Goal: Browse casually

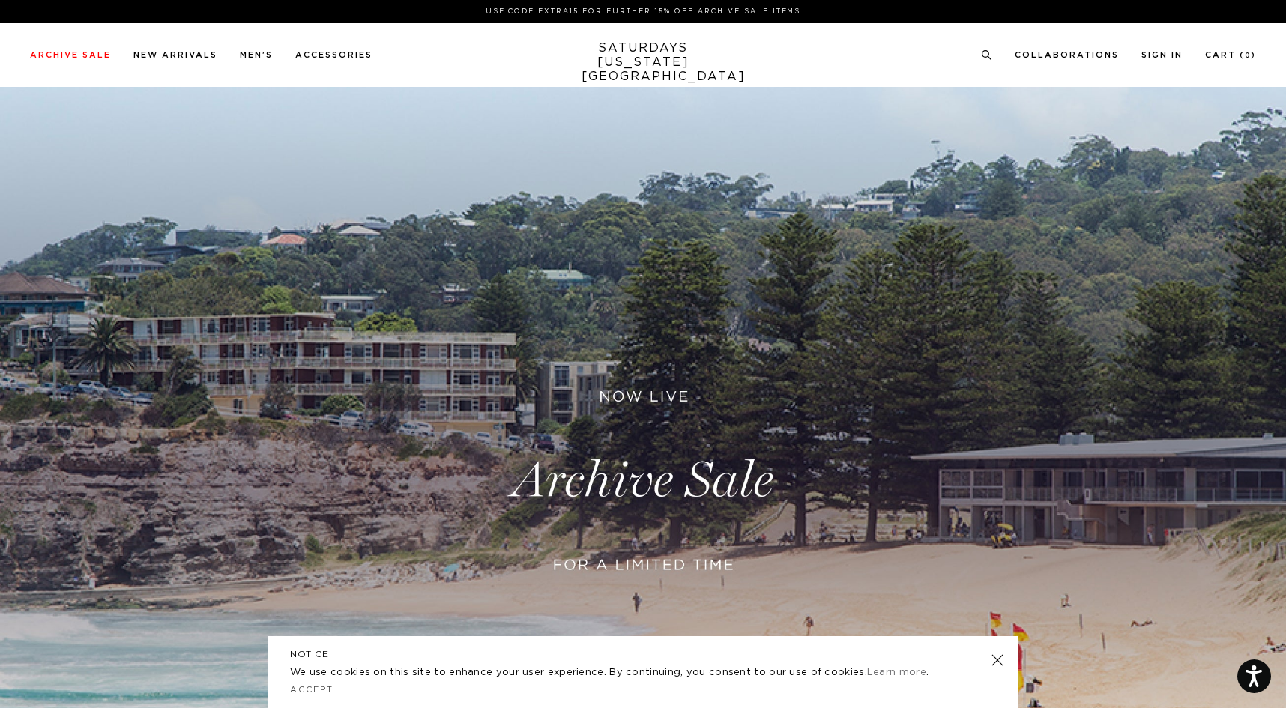
click at [619, 473] on link at bounding box center [643, 480] width 1286 height 787
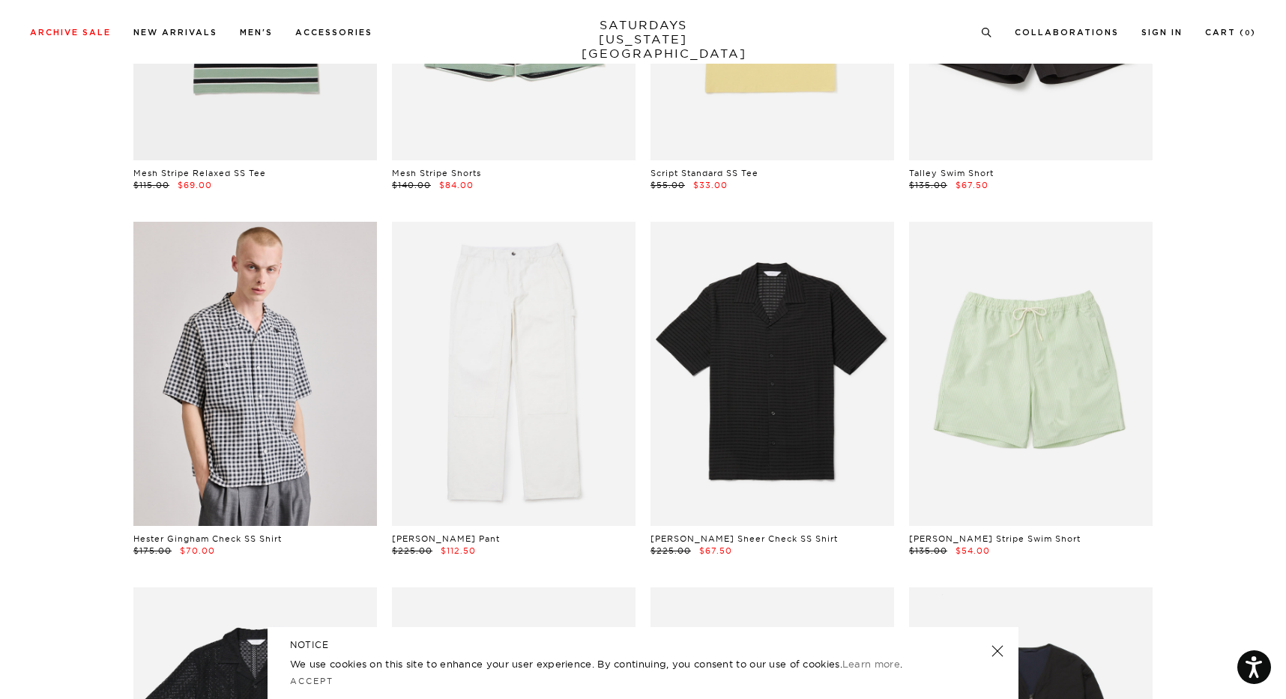
scroll to position [373, 0]
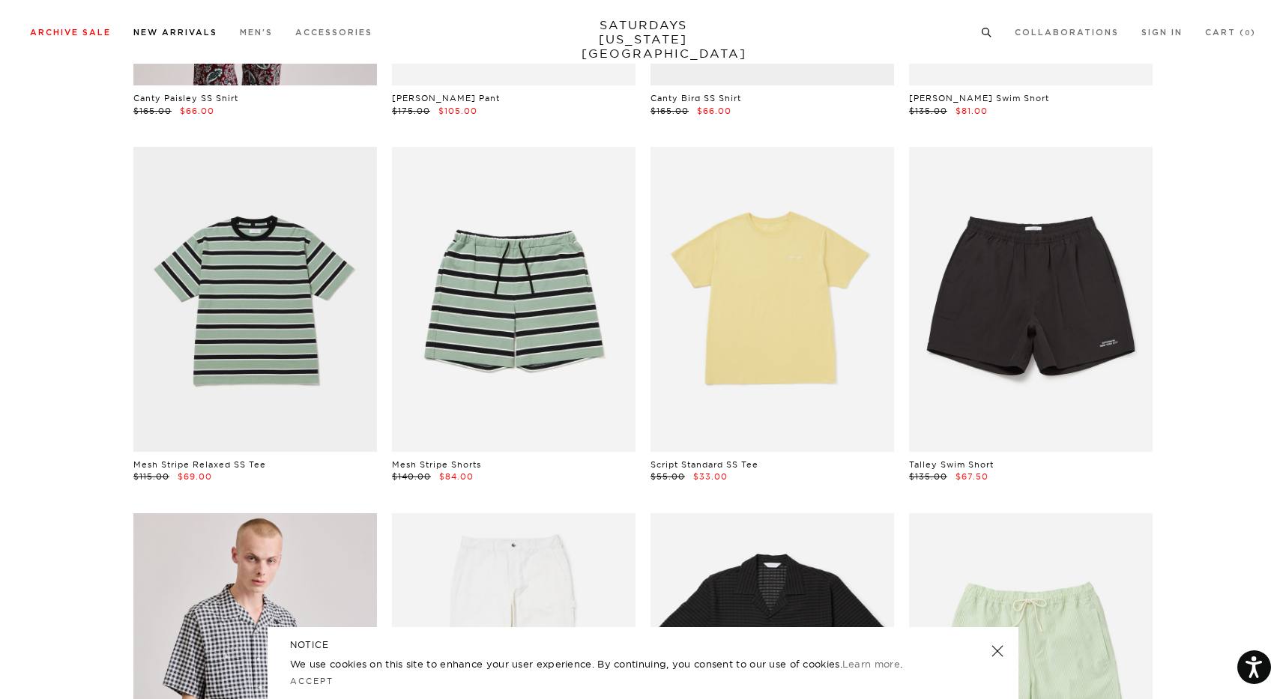
click at [154, 33] on link "New Arrivals" at bounding box center [175, 32] width 84 height 8
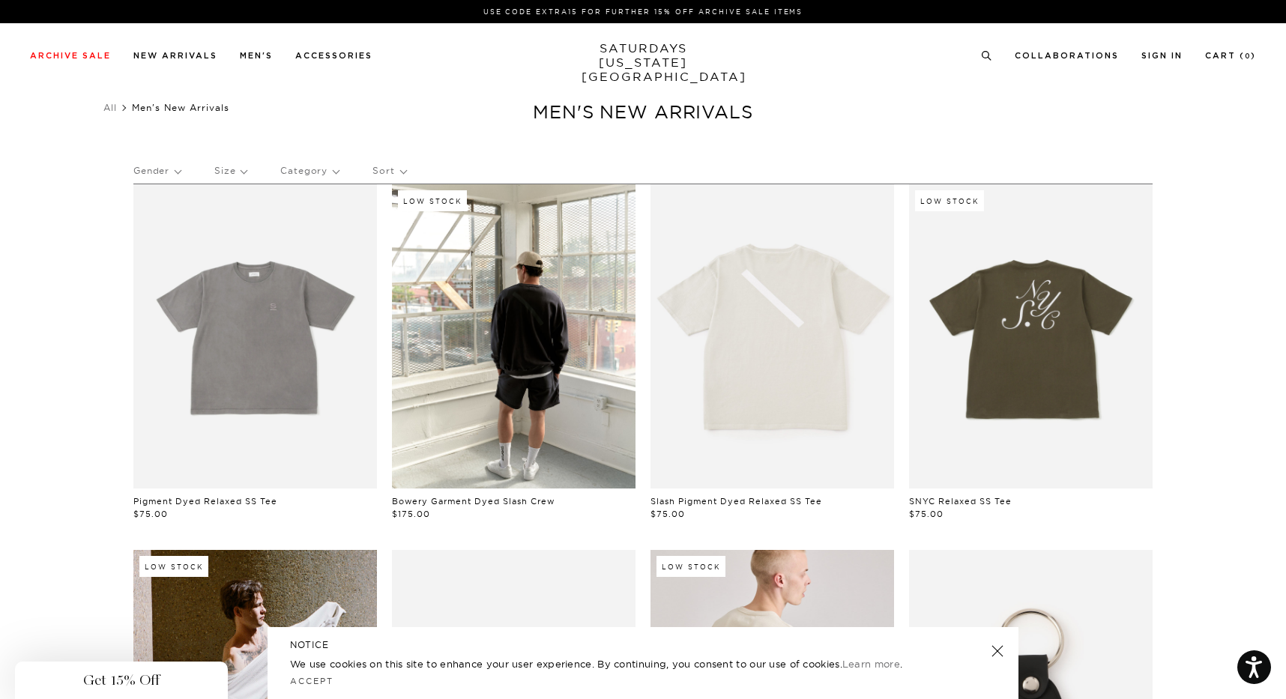
click at [284, 87] on div "Close dialog Be the first to know. Subscribe to emails and receive 15% off your…" at bounding box center [643, 349] width 1286 height 699
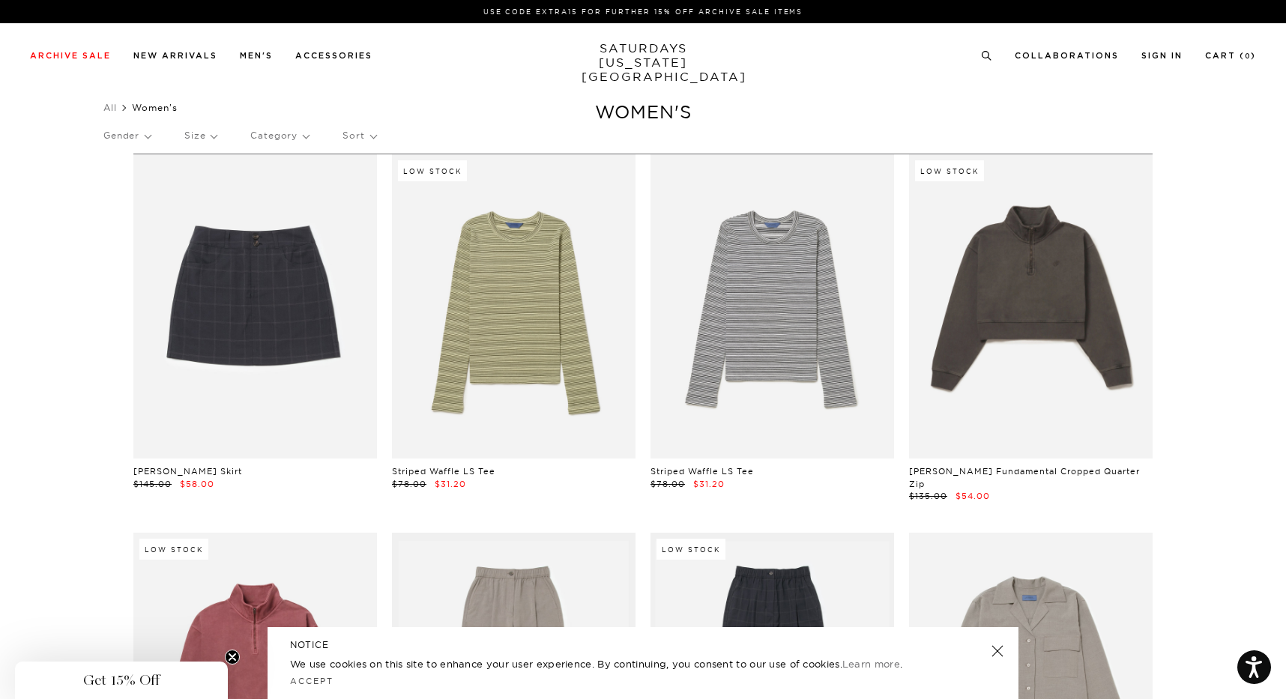
click at [632, 46] on link "SATURDAYS [US_STATE][GEOGRAPHIC_DATA]" at bounding box center [643, 62] width 124 height 43
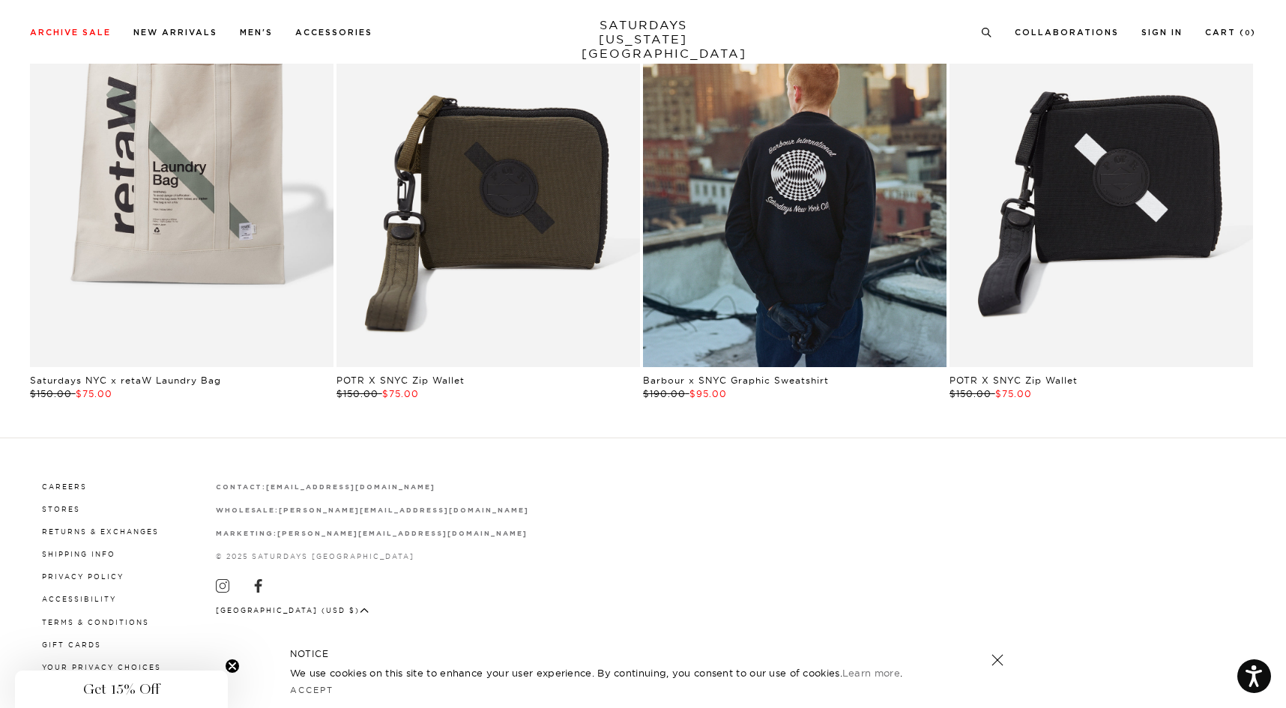
scroll to position [3379, 0]
